Goal: Task Accomplishment & Management: Manage account settings

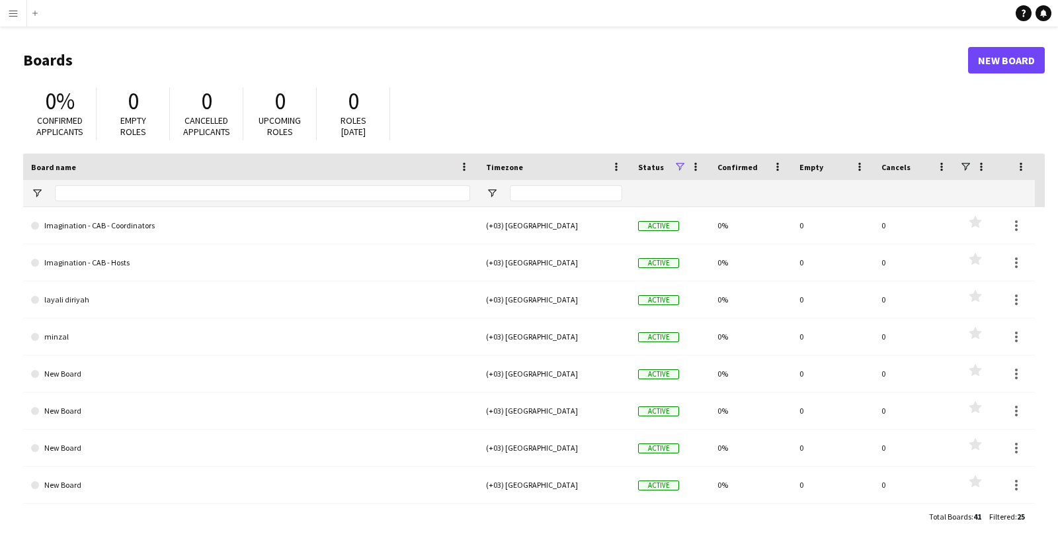
click at [182, 77] on header "Boards New Board" at bounding box center [534, 60] width 1022 height 41
click at [8, 9] on app-icon "Menu" at bounding box center [13, 13] width 11 height 11
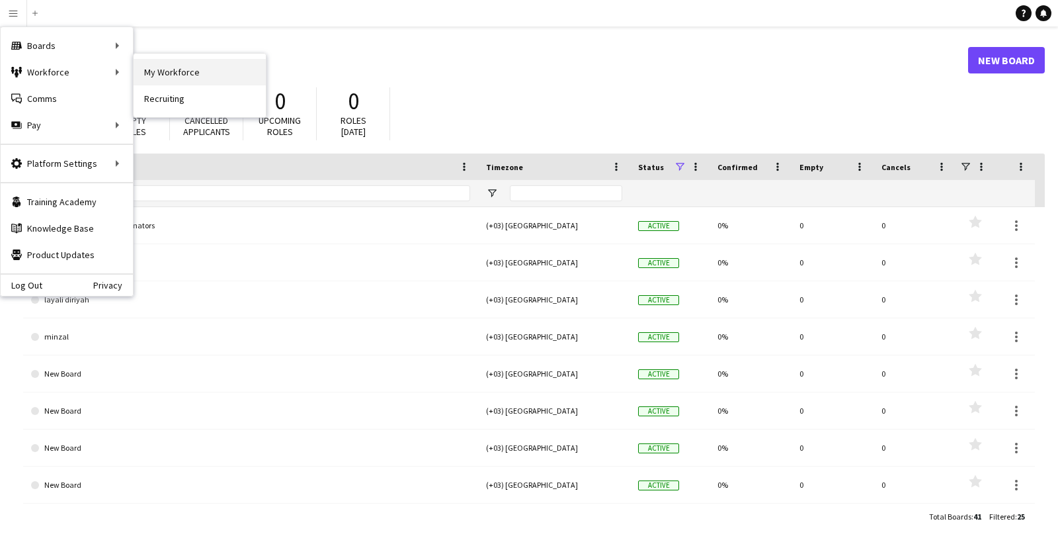
click at [151, 72] on link "My Workforce" at bounding box center [200, 72] width 132 height 26
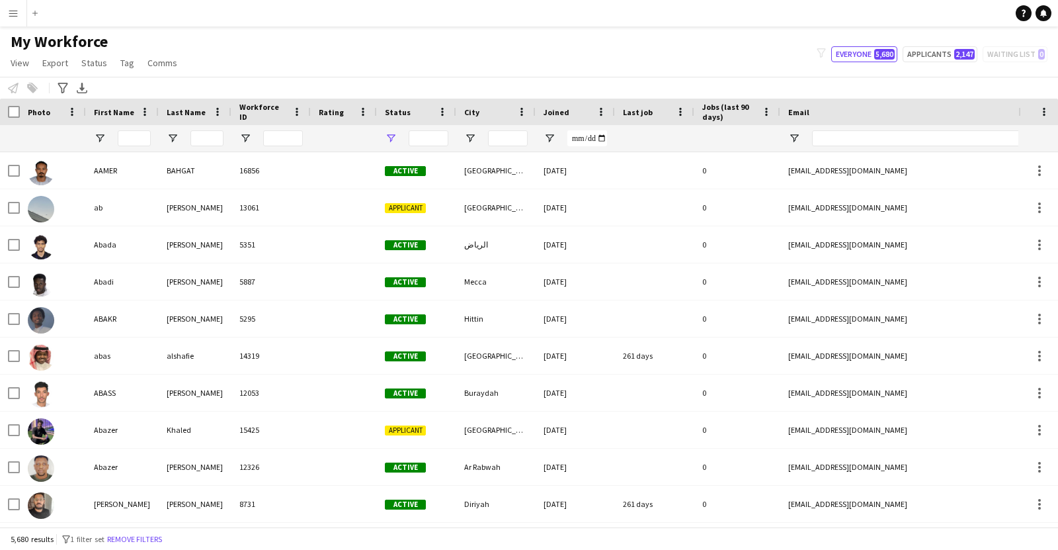
type input "**********"
click at [823, 147] on div at bounding box center [924, 138] width 225 height 26
click at [823, 136] on input "Email Filter Input" at bounding box center [924, 138] width 225 height 16
paste input "**********"
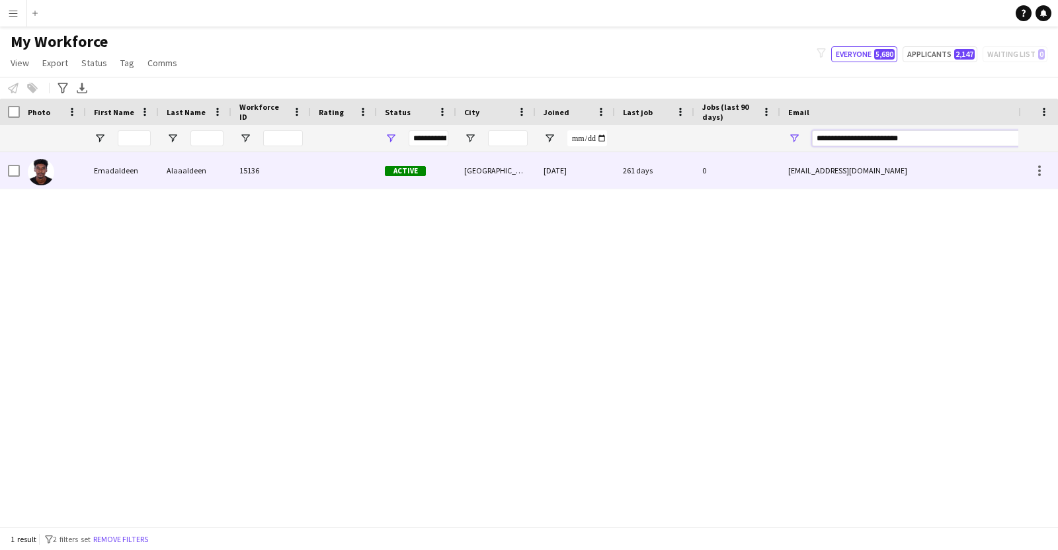
type input "**********"
click at [491, 169] on div "[GEOGRAPHIC_DATA]" at bounding box center [495, 170] width 79 height 36
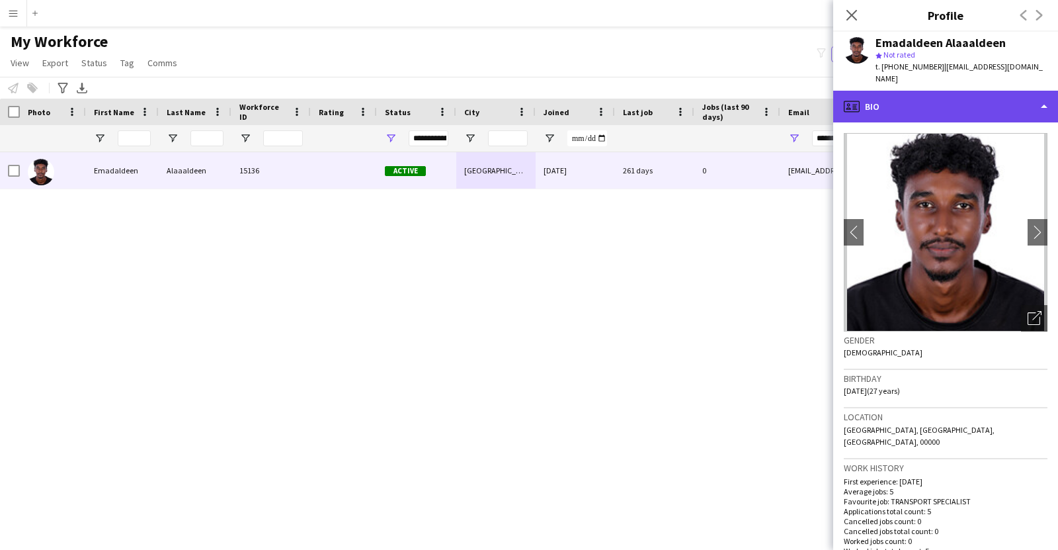
click at [1039, 95] on div "profile Bio" at bounding box center [945, 107] width 225 height 32
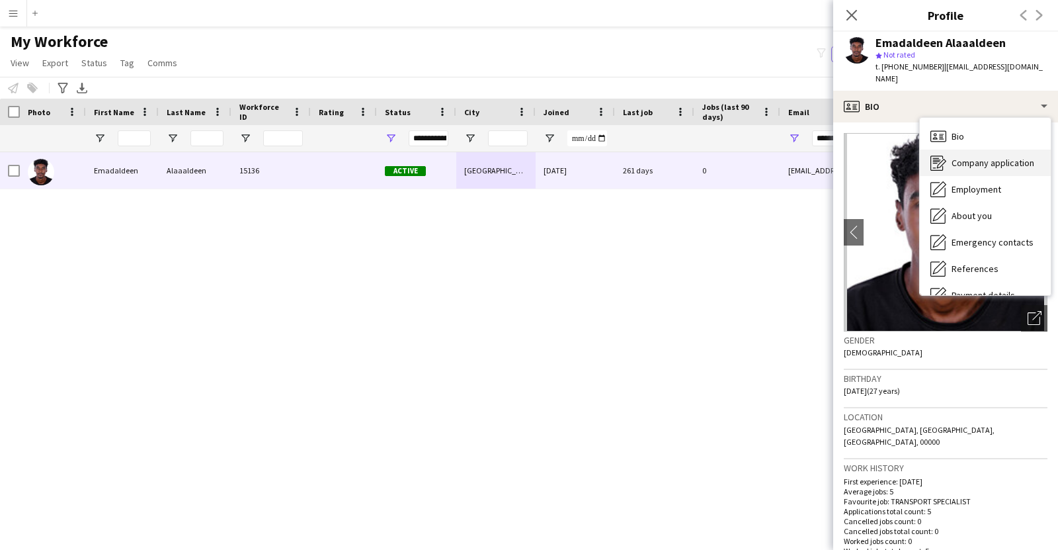
click at [1002, 157] on span "Company application" at bounding box center [993, 163] width 83 height 12
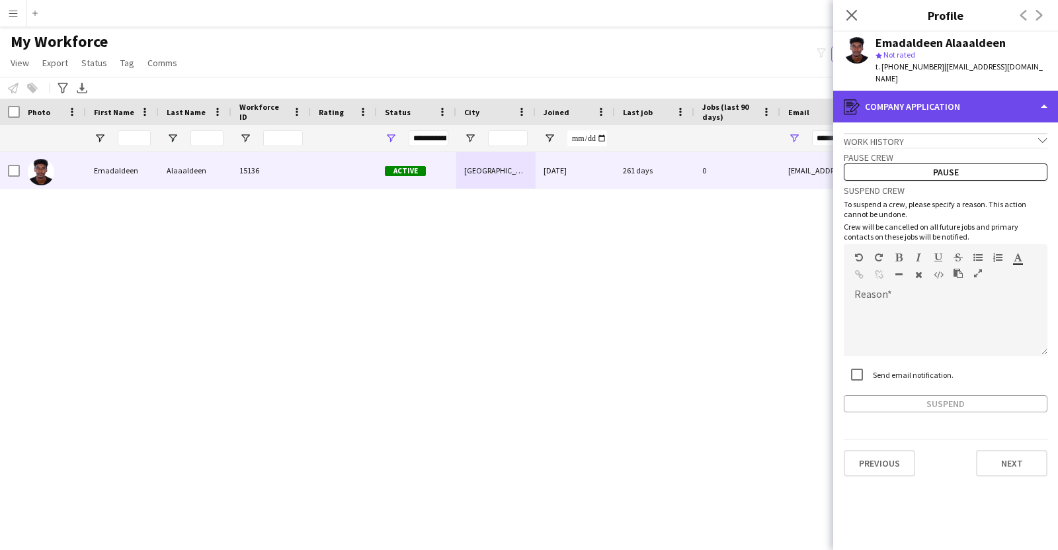
click at [1016, 97] on div "register Company application" at bounding box center [945, 107] width 225 height 32
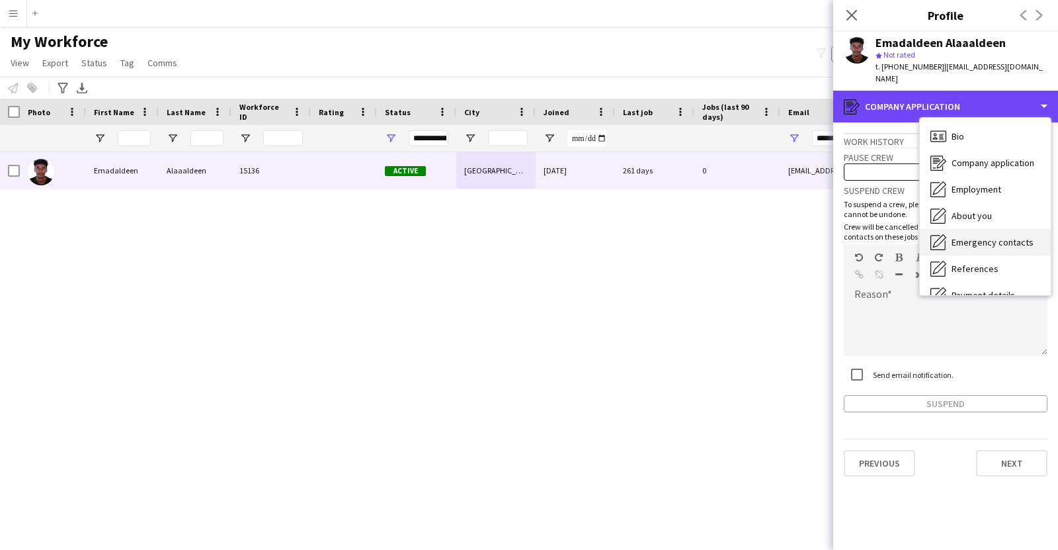
scroll to position [124, 0]
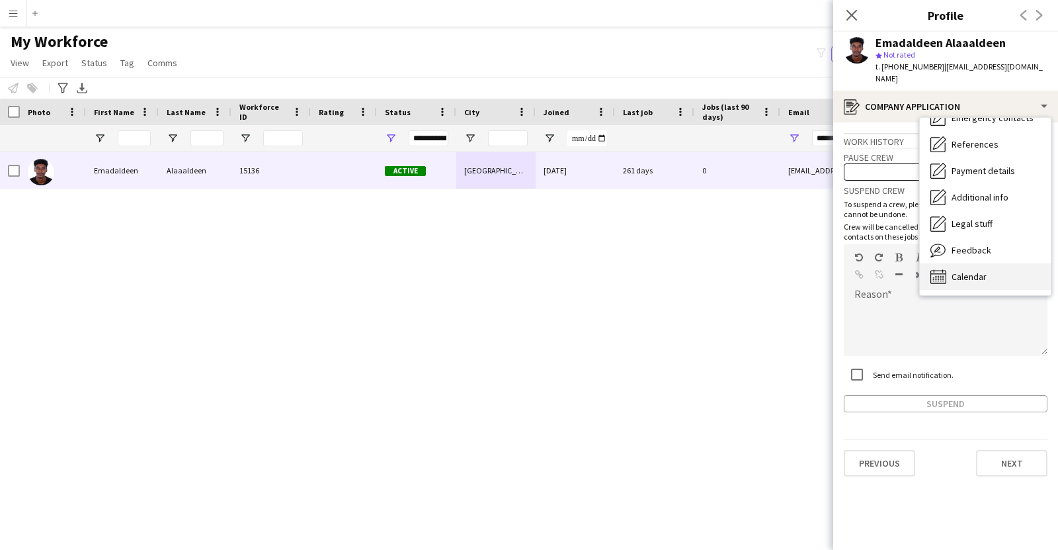
click at [965, 270] on span "Calendar" at bounding box center [969, 276] width 35 height 12
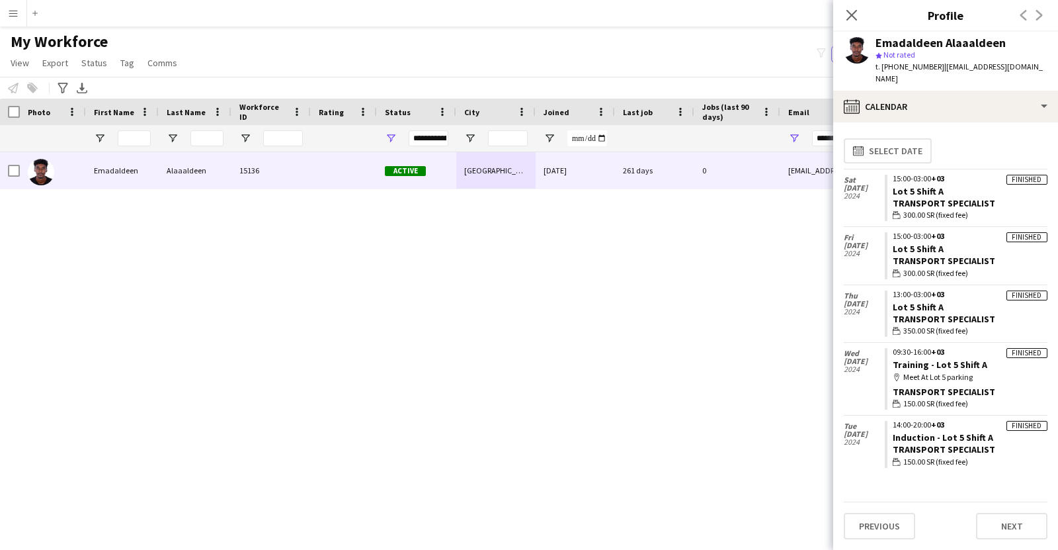
click at [607, 343] on div "Emadaldeen Alaaaldeen 15136 Active [GEOGRAPHIC_DATA] [DATE] 261 days 0 [EMAIL_A…" at bounding box center [509, 334] width 1018 height 364
click at [850, 18] on icon "Close pop-in" at bounding box center [851, 15] width 13 height 13
